Goal: Task Accomplishment & Management: Manage account settings

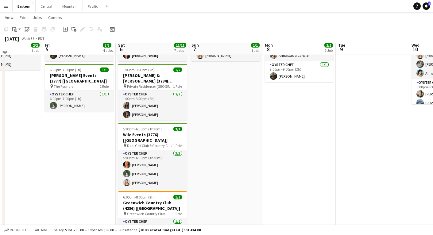
scroll to position [303, 0]
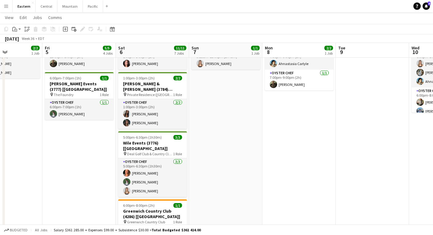
click at [4, 4] on app-icon "Menu" at bounding box center [6, 6] width 5 height 5
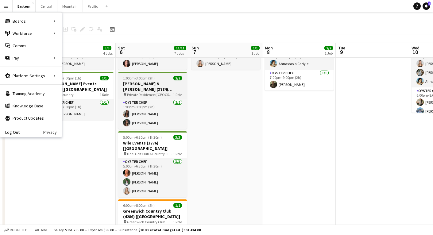
click at [139, 92] on span "Private Residence ([GEOGRAPHIC_DATA], [GEOGRAPHIC_DATA])" at bounding box center [150, 94] width 46 height 5
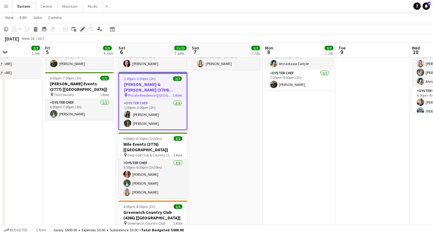
click at [83, 27] on icon "Edit" at bounding box center [82, 29] width 5 height 5
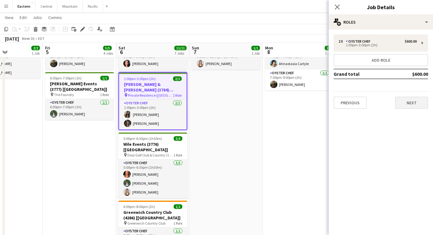
click at [410, 100] on button "Next" at bounding box center [411, 103] width 33 height 12
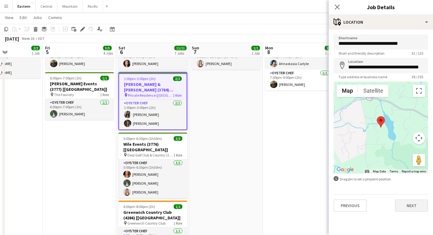
click at [402, 200] on button "Next" at bounding box center [411, 206] width 33 height 12
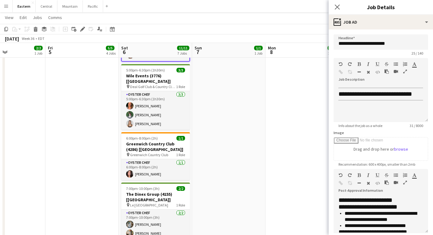
scroll to position [371, 0]
click at [170, 136] on div "6:00pm-8:00pm (2h) 1/1" at bounding box center [155, 138] width 69 height 5
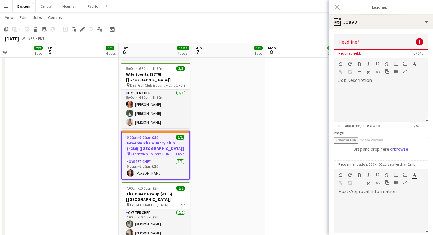
scroll to position [0, 0]
type input "**********"
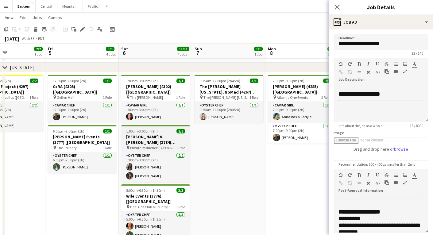
scroll to position [251, 0]
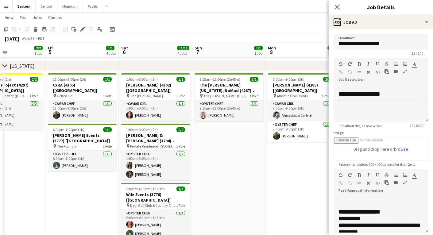
click at [7, 7] on app-icon "Menu" at bounding box center [6, 6] width 5 height 5
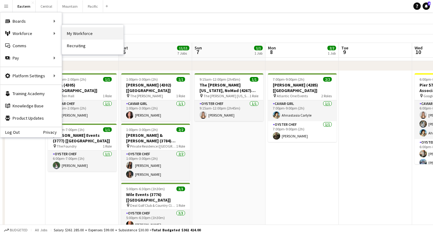
click at [83, 37] on link "My Workforce" at bounding box center [92, 33] width 61 height 12
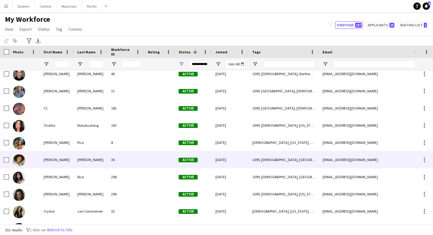
scroll to position [833, 0]
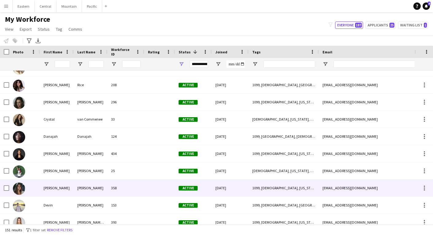
click at [93, 191] on div "[PERSON_NAME]" at bounding box center [91, 188] width 34 height 17
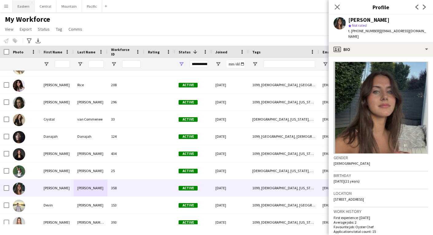
click at [26, 10] on button "Eastern Close" at bounding box center [24, 6] width 22 height 12
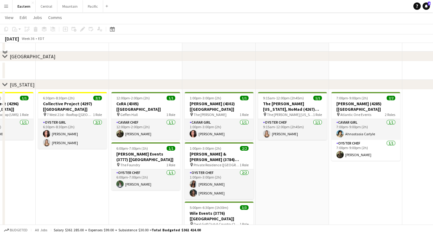
scroll to position [60, 0]
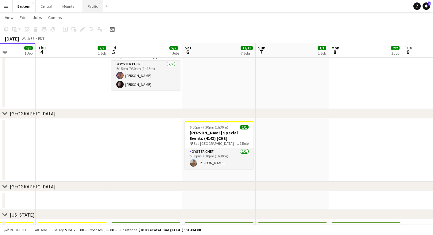
click at [92, 9] on button "Pacific Close" at bounding box center [93, 6] width 20 height 12
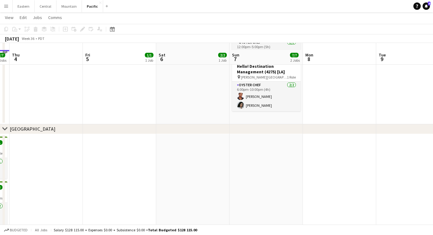
scroll to position [280, 0]
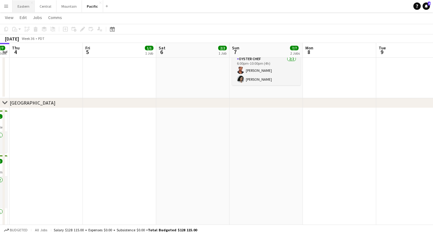
click at [19, 8] on button "Eastern Close" at bounding box center [24, 6] width 22 height 12
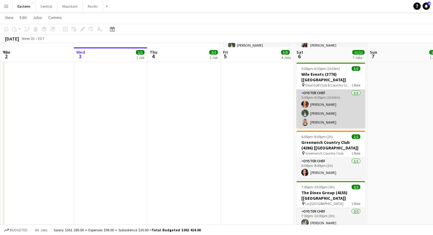
scroll to position [336, 0]
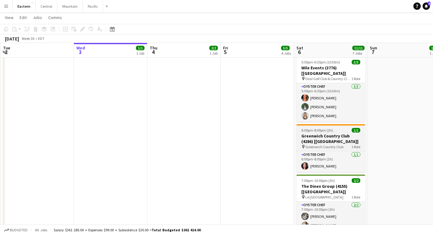
click at [315, 133] on h3 "Greenwich Country Club (4286) [[GEOGRAPHIC_DATA]]" at bounding box center [331, 138] width 69 height 11
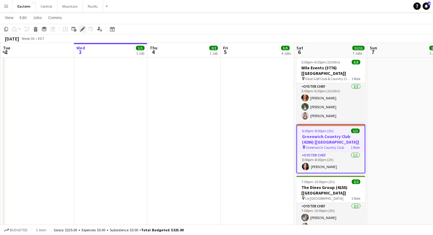
click at [82, 27] on icon "Edit" at bounding box center [82, 29] width 5 height 5
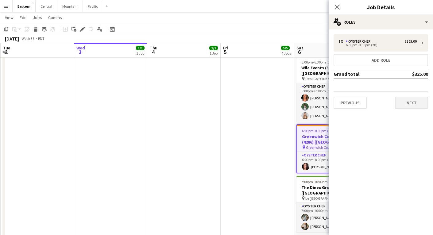
click at [404, 100] on button "Next" at bounding box center [411, 103] width 33 height 12
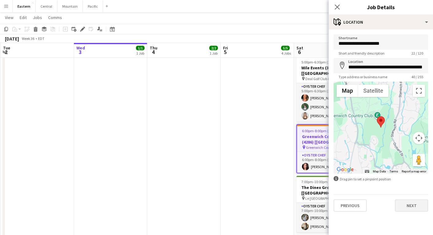
click at [414, 208] on button "Next" at bounding box center [411, 206] width 33 height 12
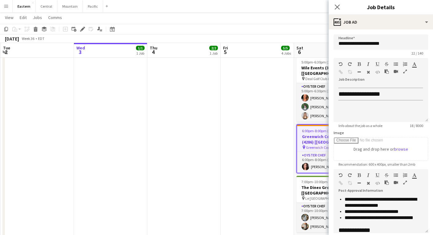
scroll to position [39, 0]
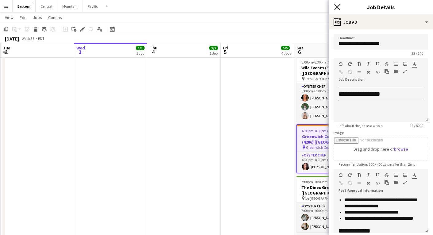
click at [339, 5] on icon at bounding box center [337, 7] width 6 height 6
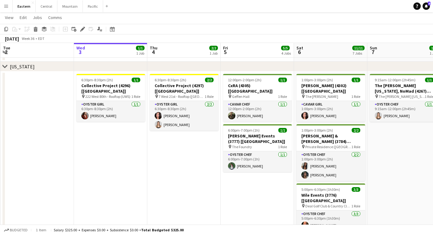
scroll to position [209, 0]
